Goal: Information Seeking & Learning: Learn about a topic

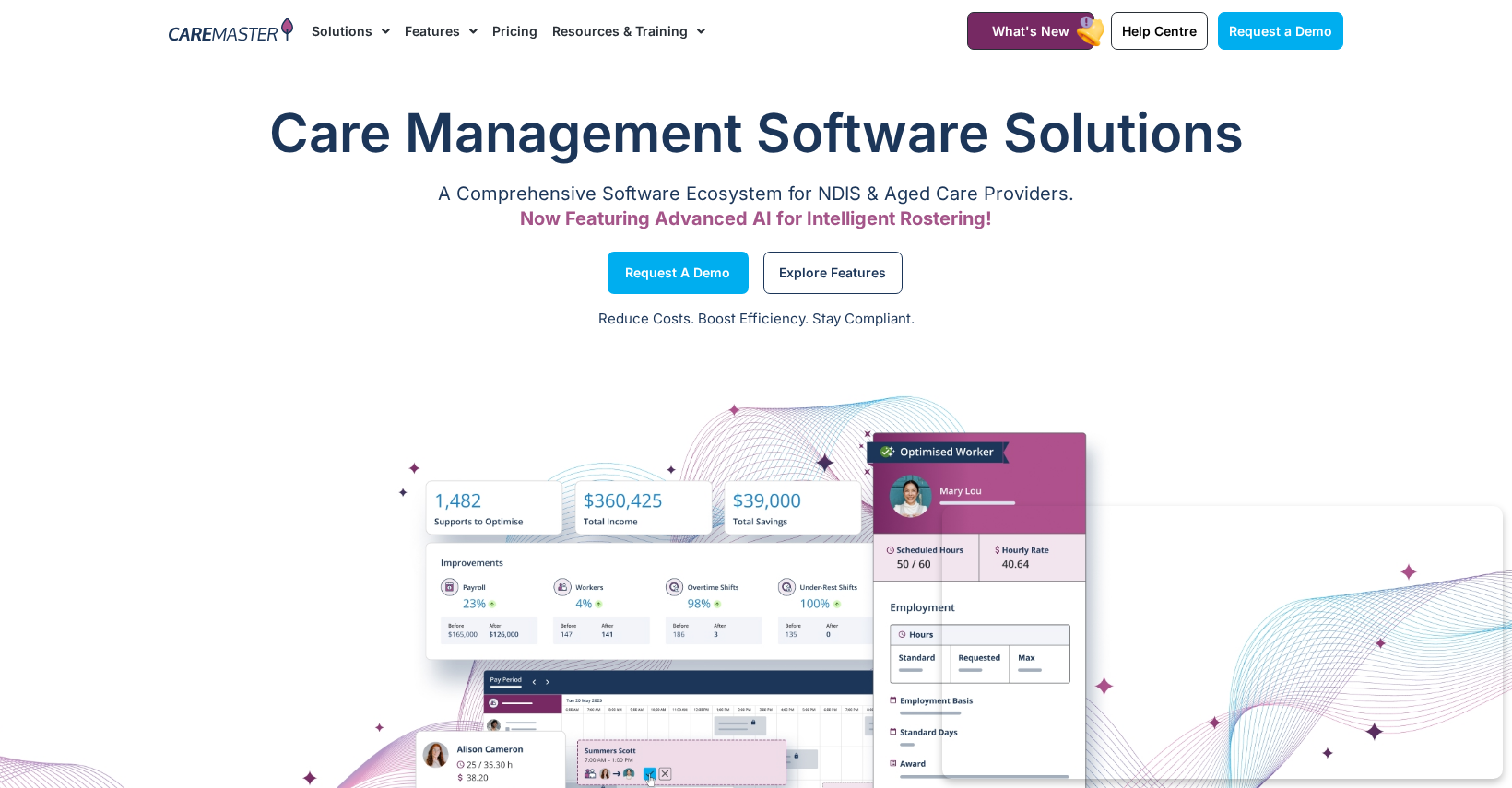
click at [501, 30] on link "Pricing" at bounding box center [514, 31] width 45 height 62
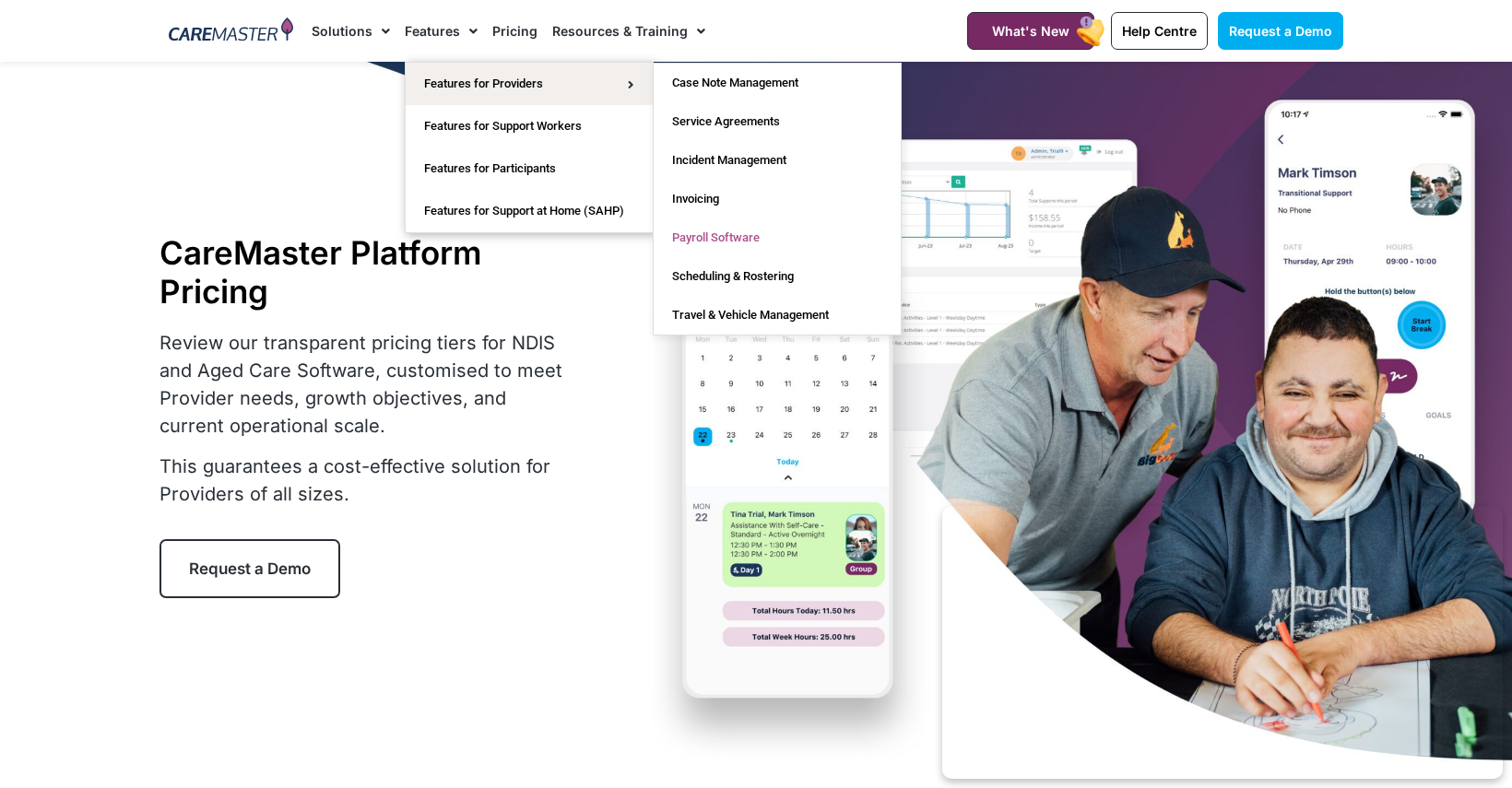
click at [722, 228] on link "Payroll Software" at bounding box center [777, 237] width 247 height 38
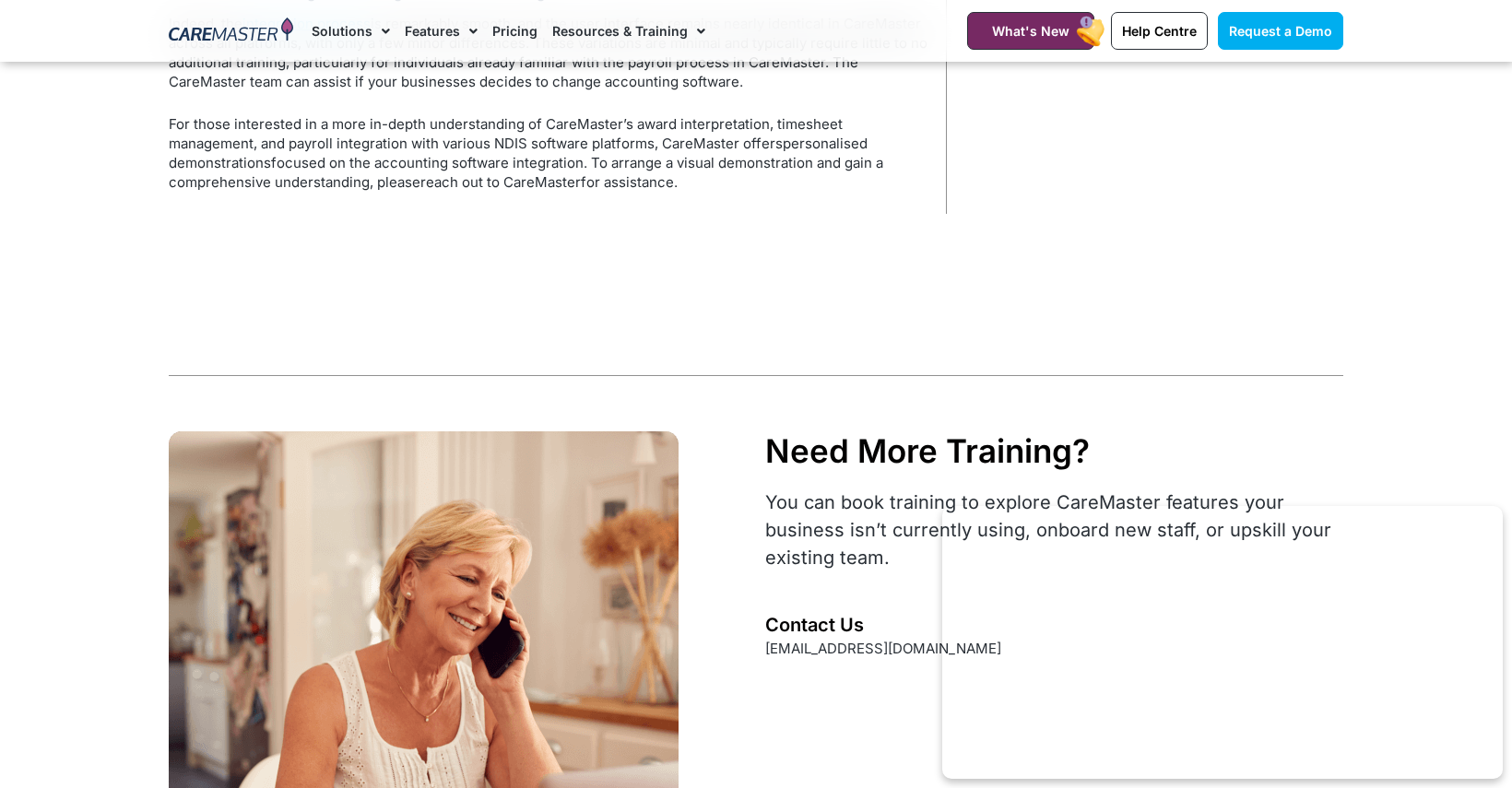
scroll to position [5305, 0]
